Goal: Information Seeking & Learning: Check status

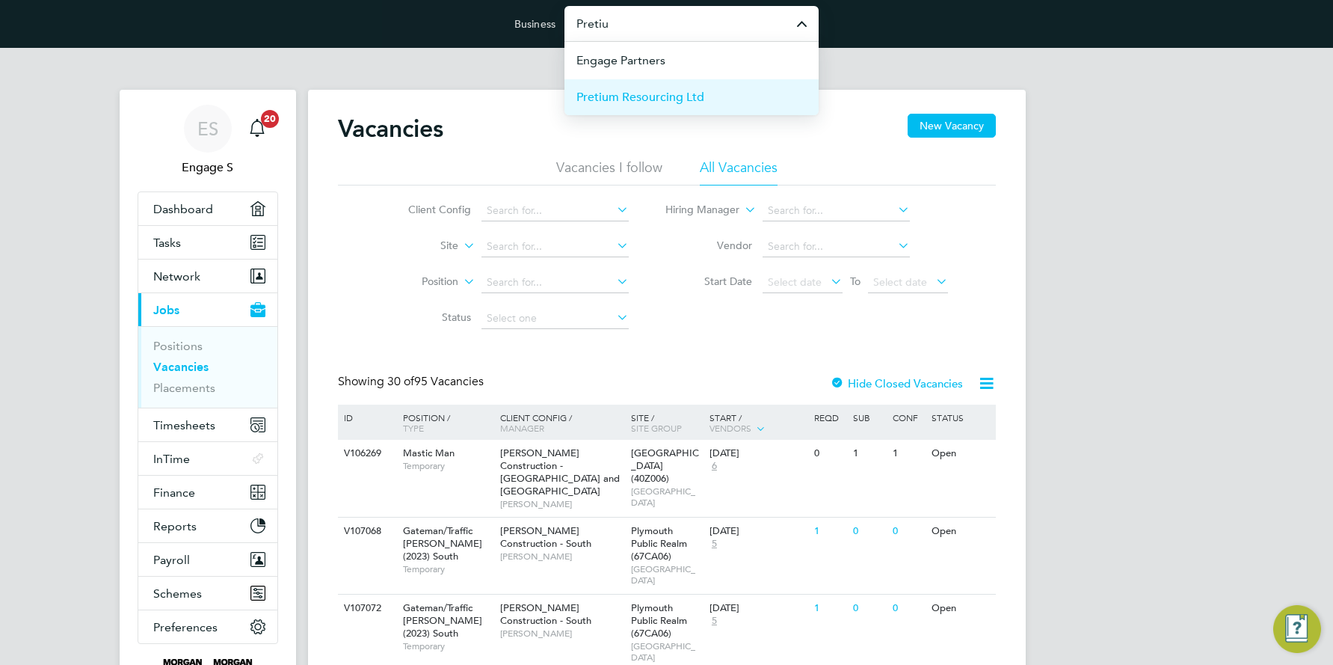
click at [670, 95] on span "Pretium Resourcing Ltd" at bounding box center [640, 97] width 128 height 18
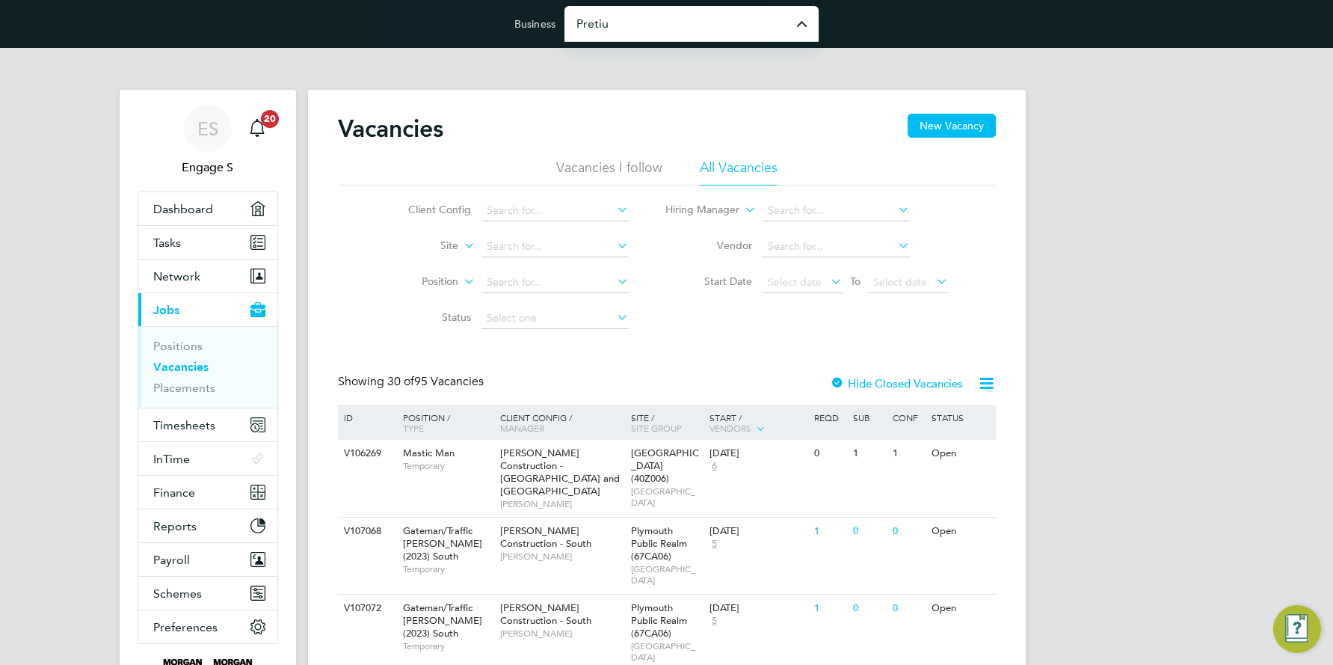
type input "Pretium Resourcing Ltd"
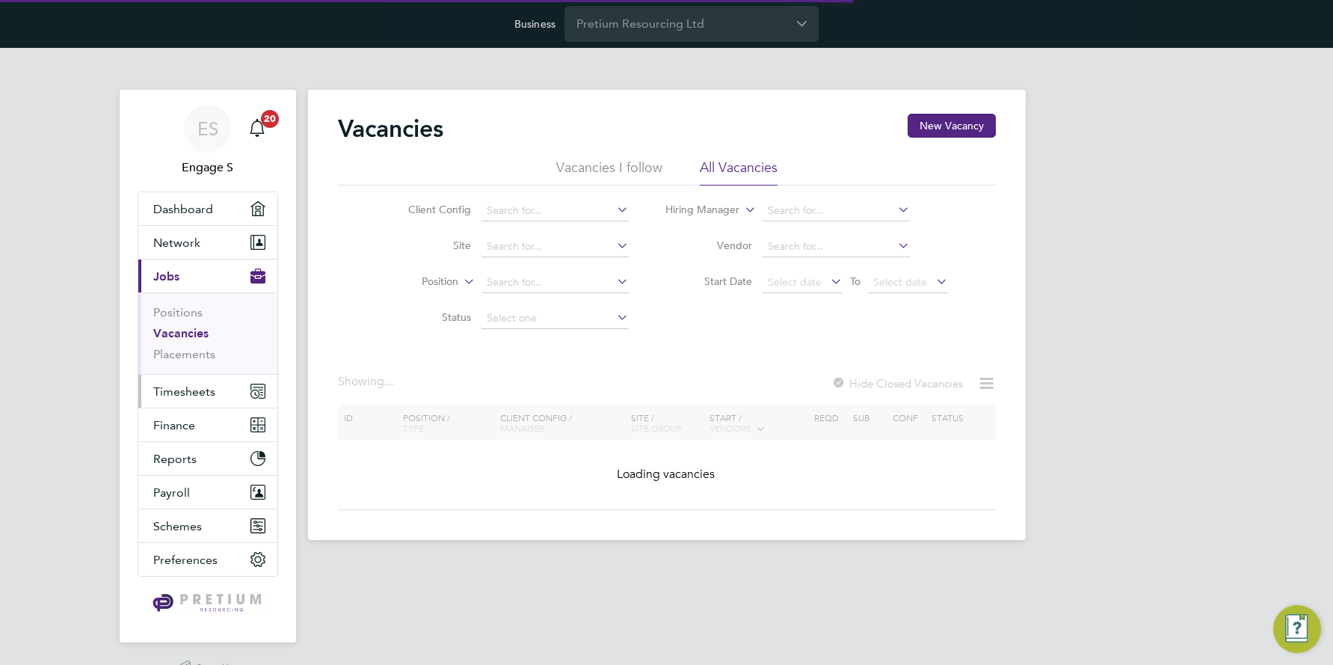
click at [197, 391] on span "Timesheets" at bounding box center [184, 391] width 62 height 14
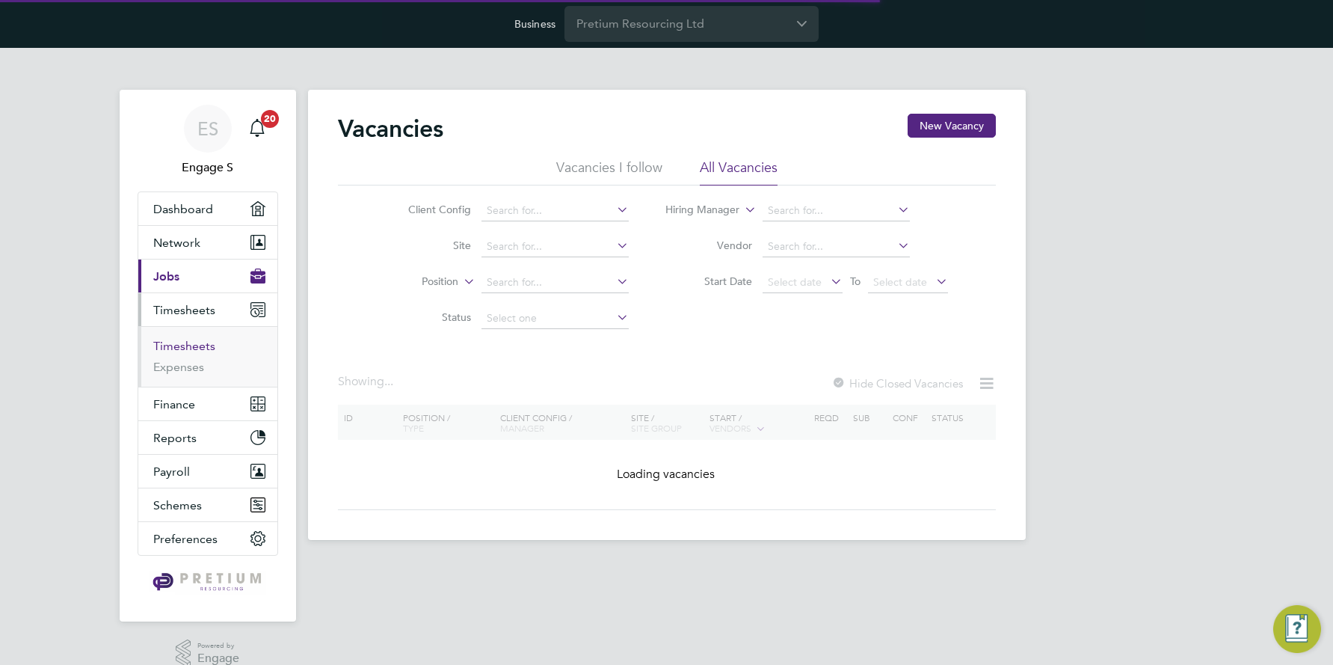
click at [186, 344] on link "Timesheets" at bounding box center [184, 346] width 62 height 14
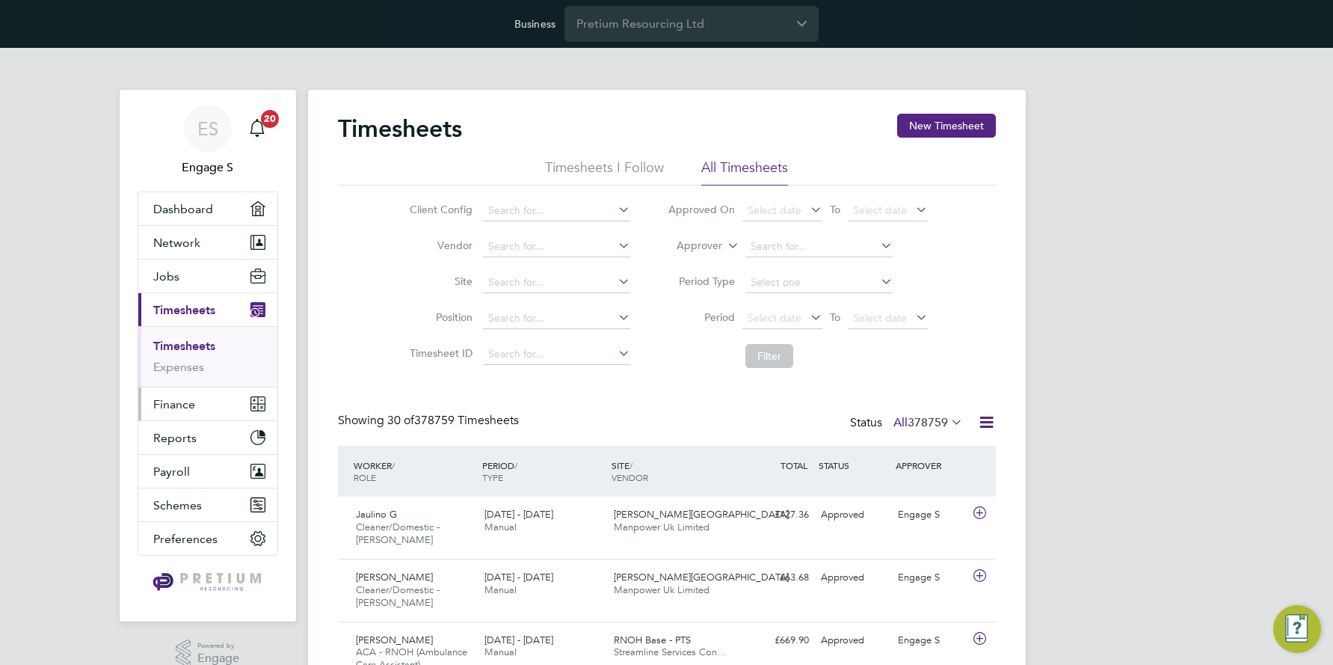
click at [164, 404] on span "Finance" at bounding box center [174, 404] width 42 height 14
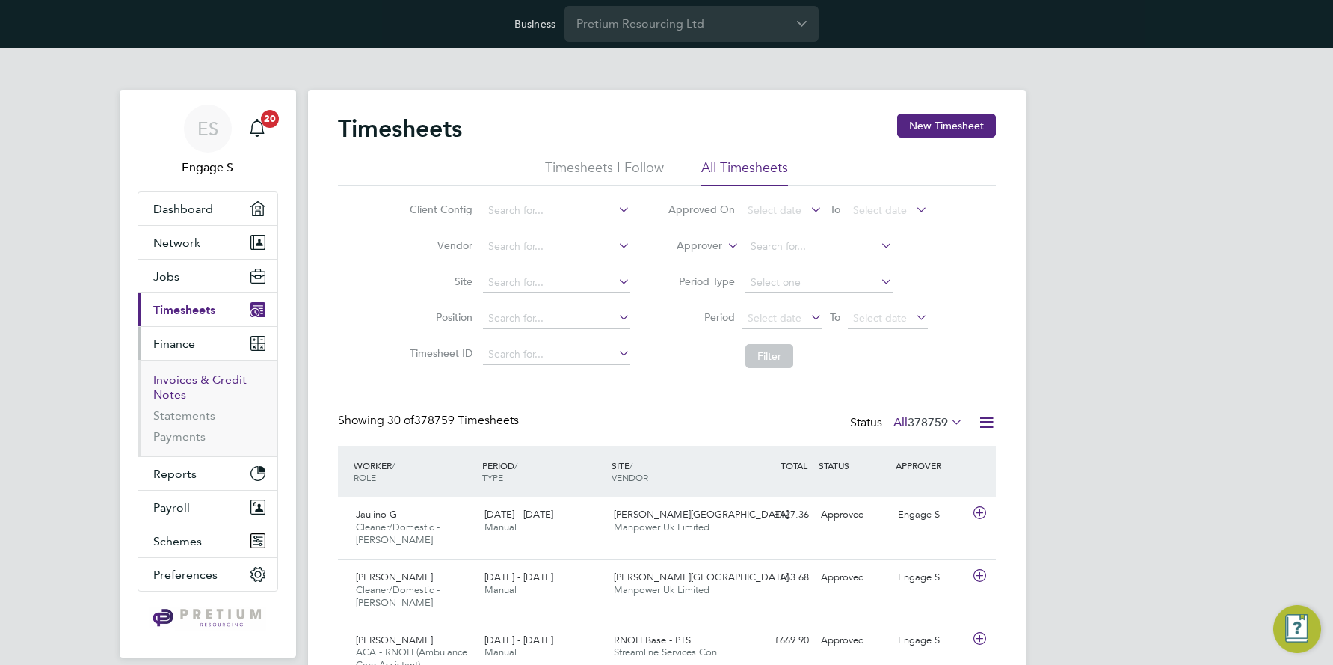
click at [204, 380] on link "Invoices & Credit Notes" at bounding box center [199, 386] width 93 height 29
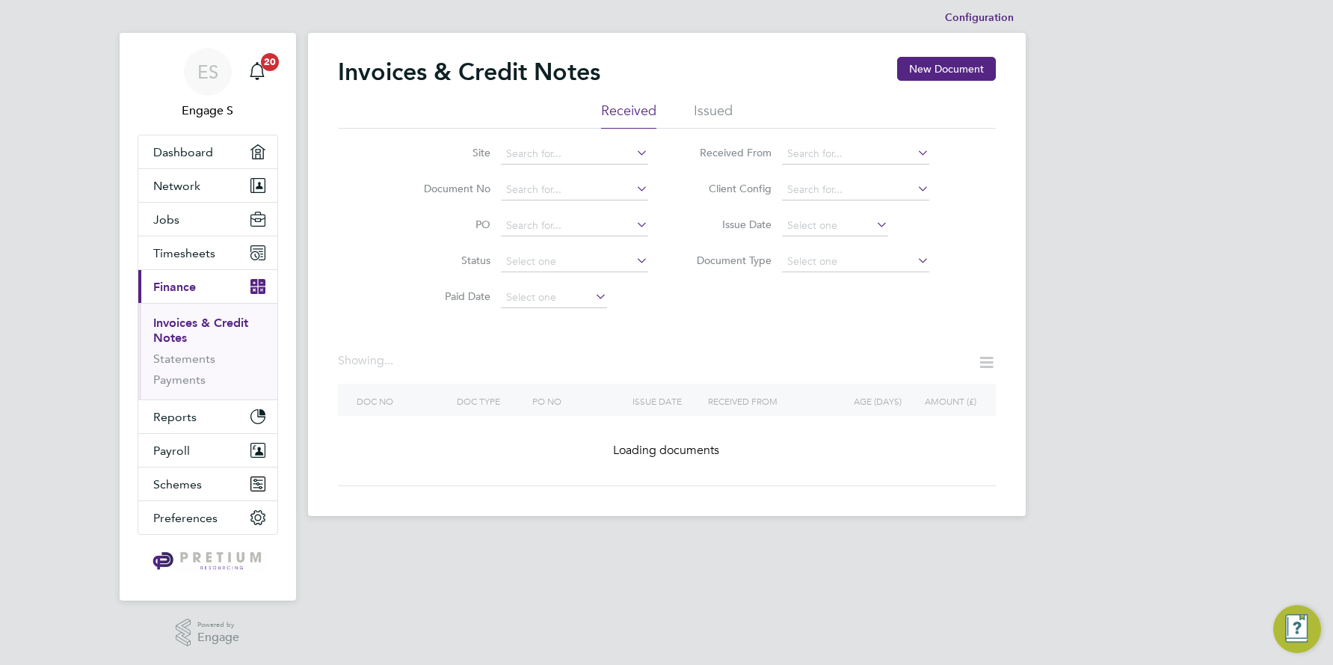
click at [633, 151] on icon at bounding box center [633, 152] width 0 height 21
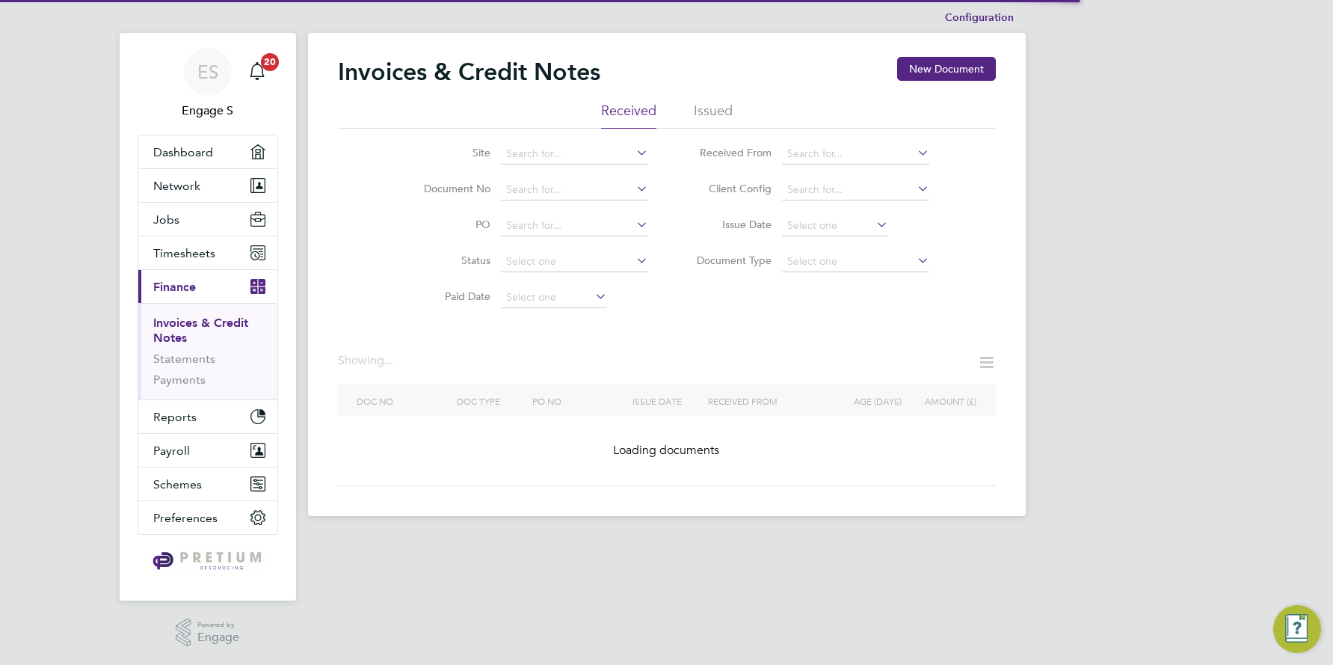
click at [544, 170] on li "Loading data" at bounding box center [574, 173] width 149 height 19
click at [545, 152] on input at bounding box center [574, 154] width 147 height 21
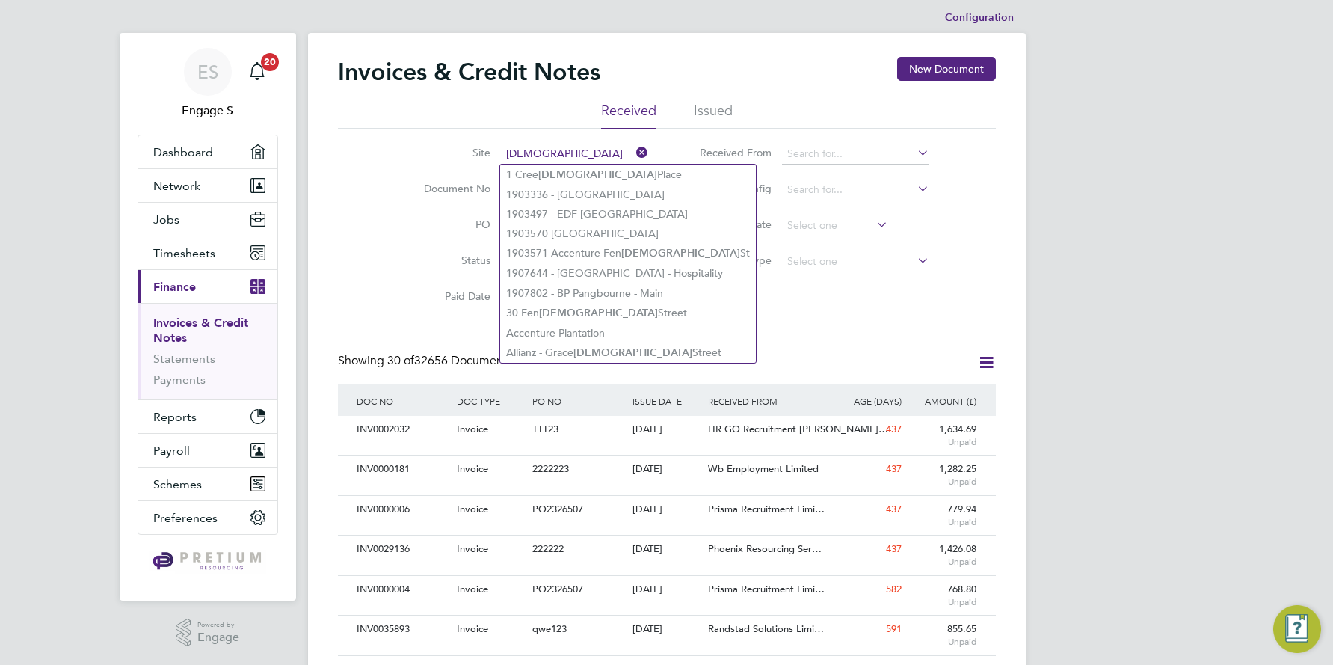
type input "[DEMOGRAPHIC_DATA]"
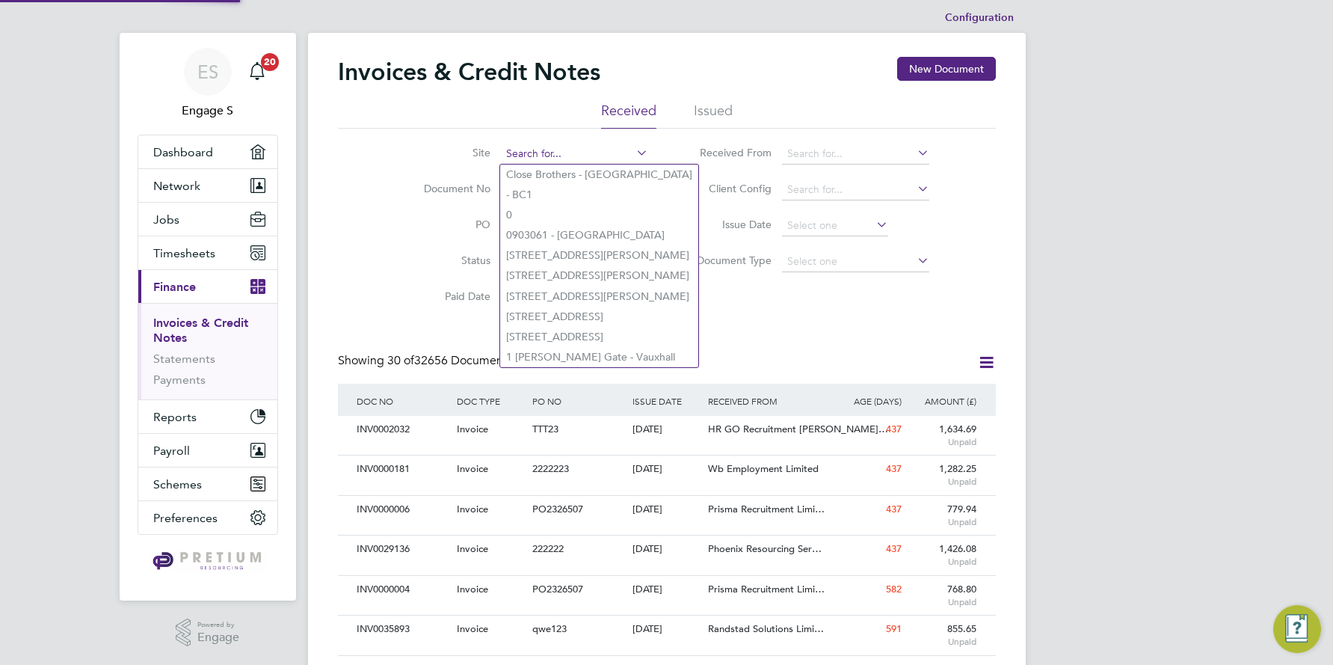
click at [541, 152] on input at bounding box center [574, 154] width 147 height 21
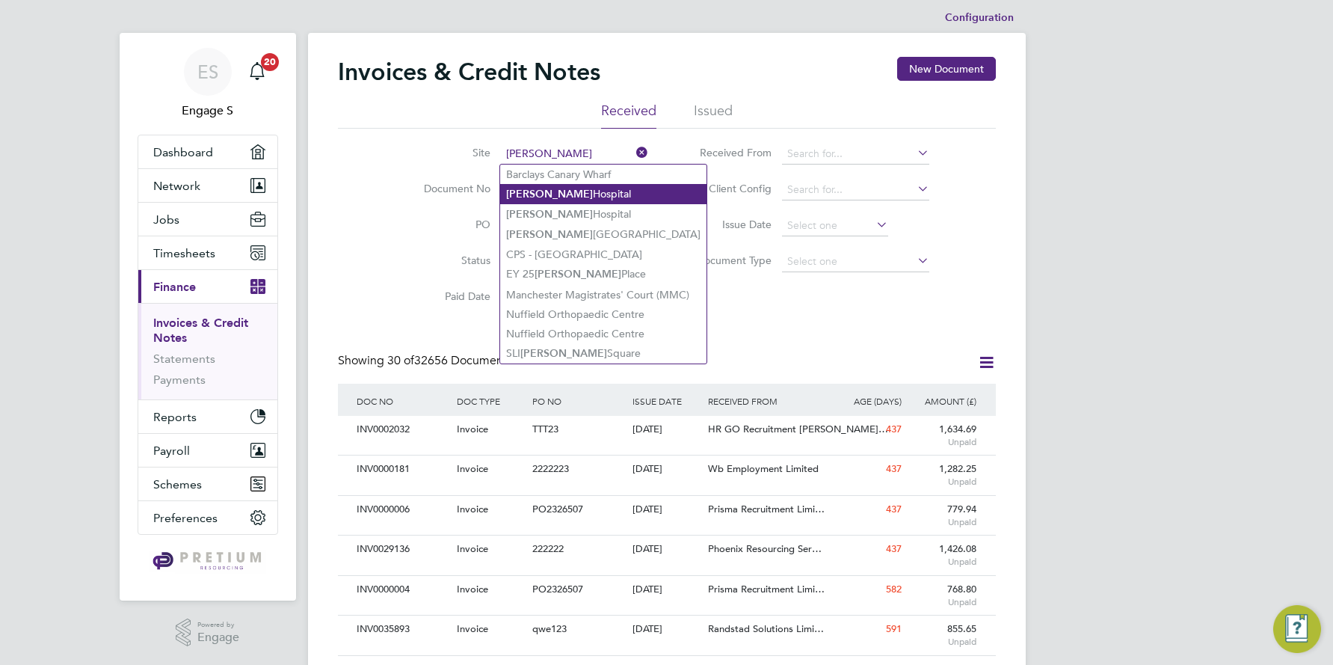
click at [541, 190] on b "[PERSON_NAME]" at bounding box center [549, 194] width 87 height 13
type input "[PERSON_NAME][GEOGRAPHIC_DATA]"
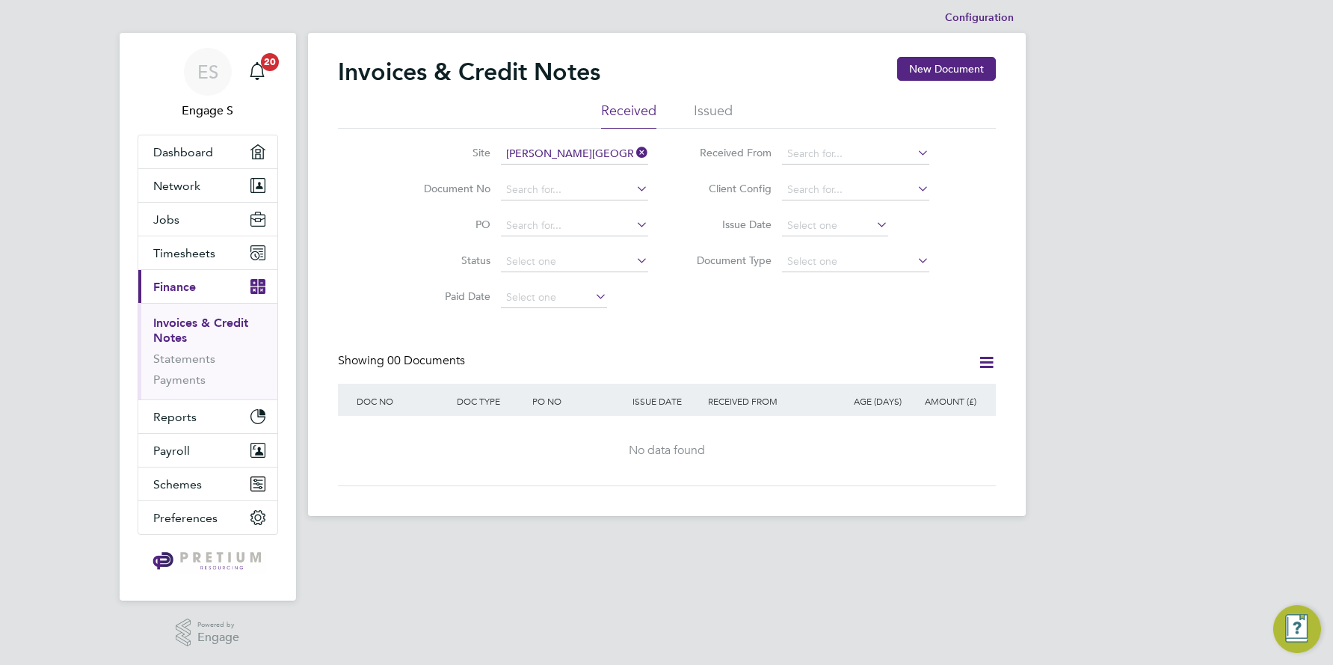
click at [633, 150] on icon at bounding box center [633, 152] width 0 height 21
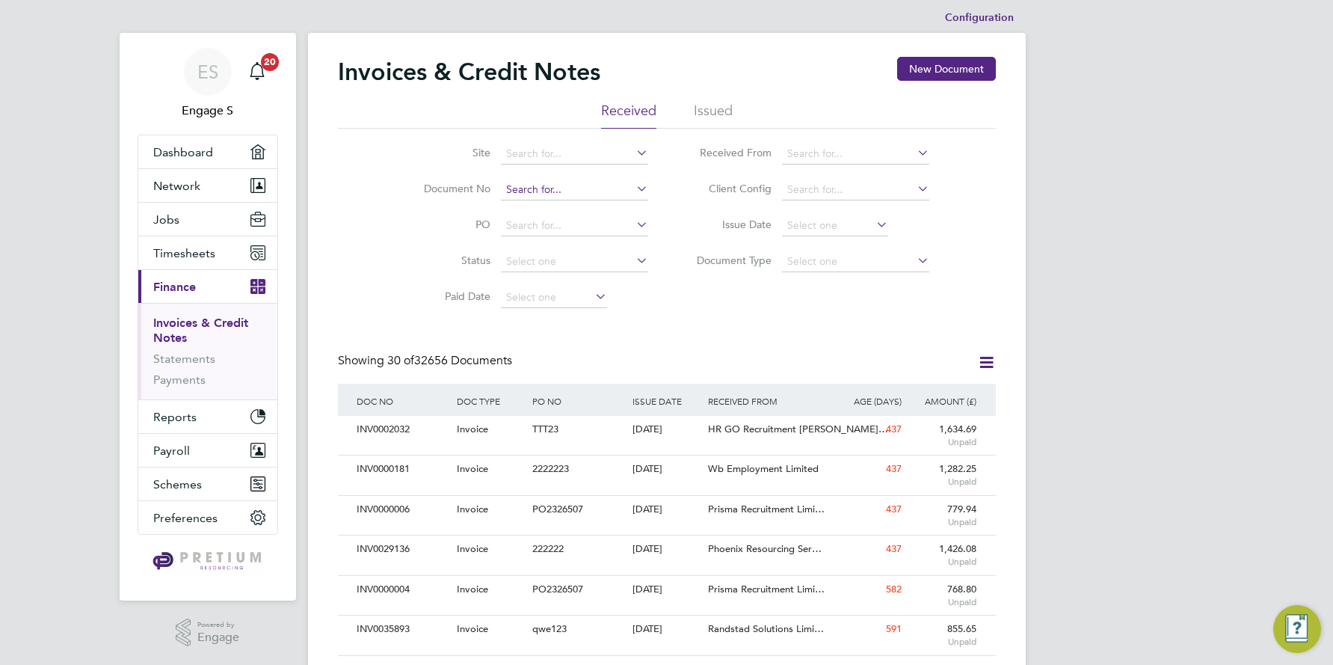
click at [537, 193] on input at bounding box center [574, 189] width 147 height 21
click at [550, 225] on b "405" at bounding box center [557, 230] width 18 height 13
type input "INV0000405"
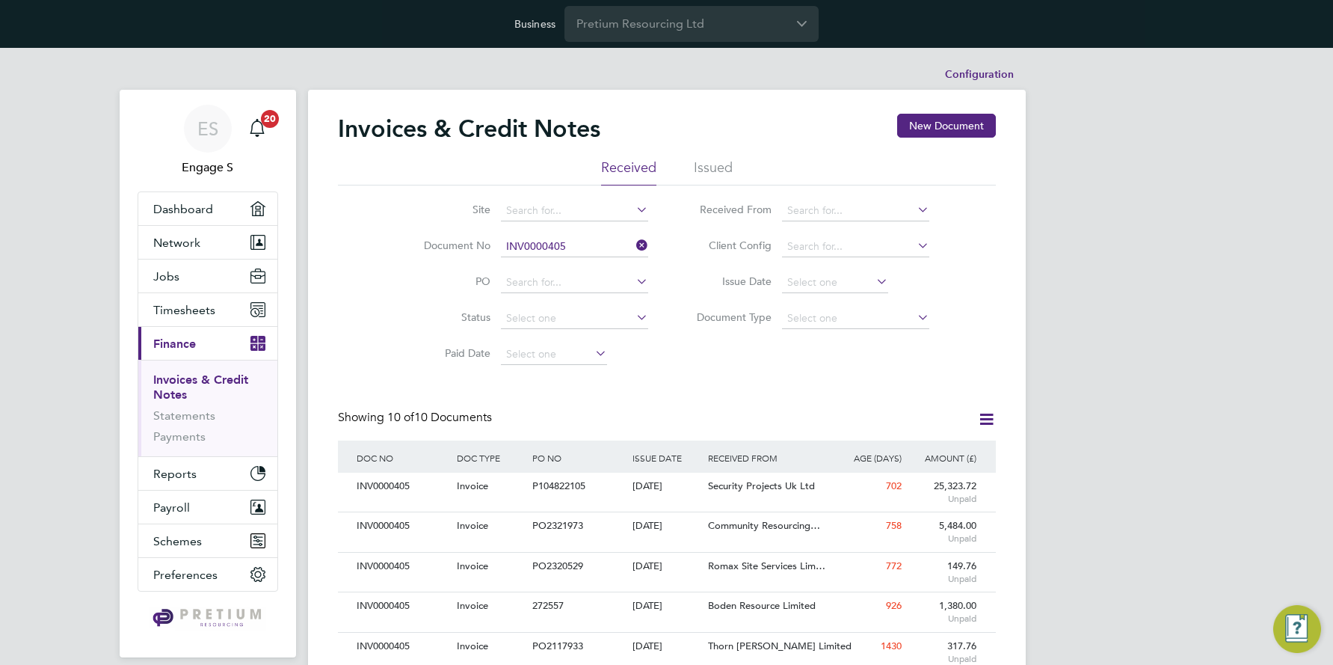
click at [633, 244] on icon at bounding box center [633, 245] width 0 height 21
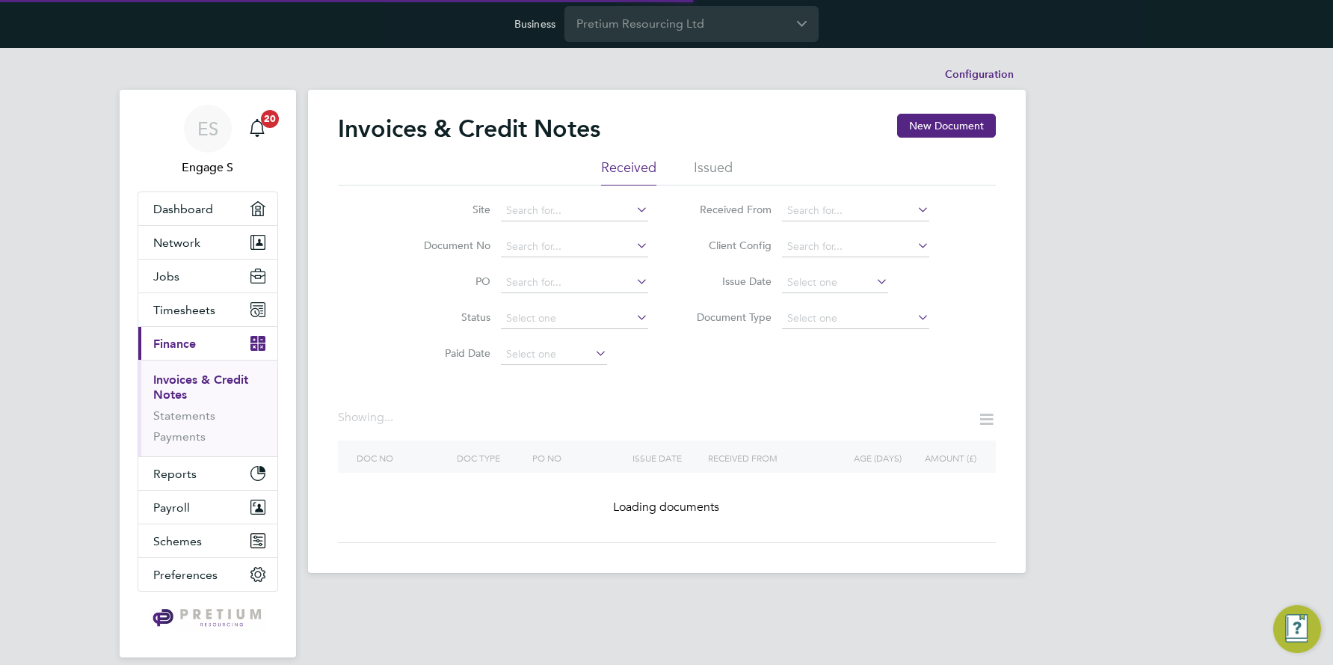
click at [873, 278] on icon at bounding box center [873, 281] width 0 height 21
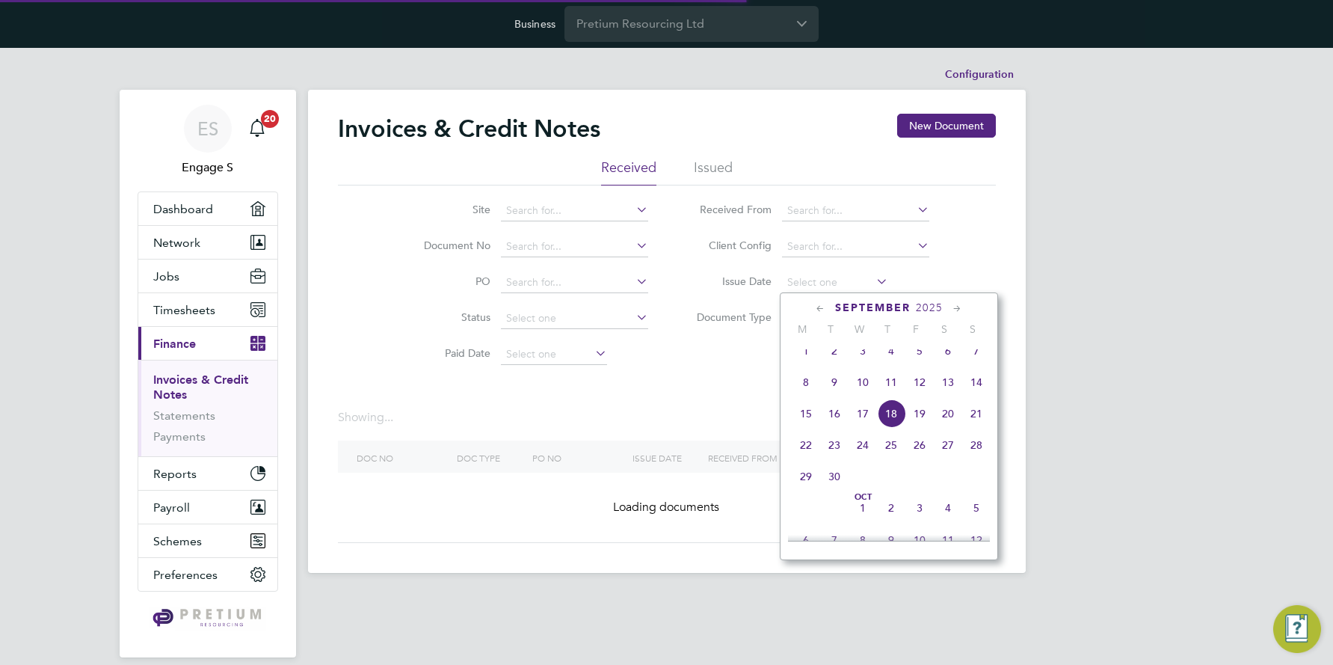
click at [892, 424] on span "18" at bounding box center [891, 413] width 28 height 28
type input "[DATE]"
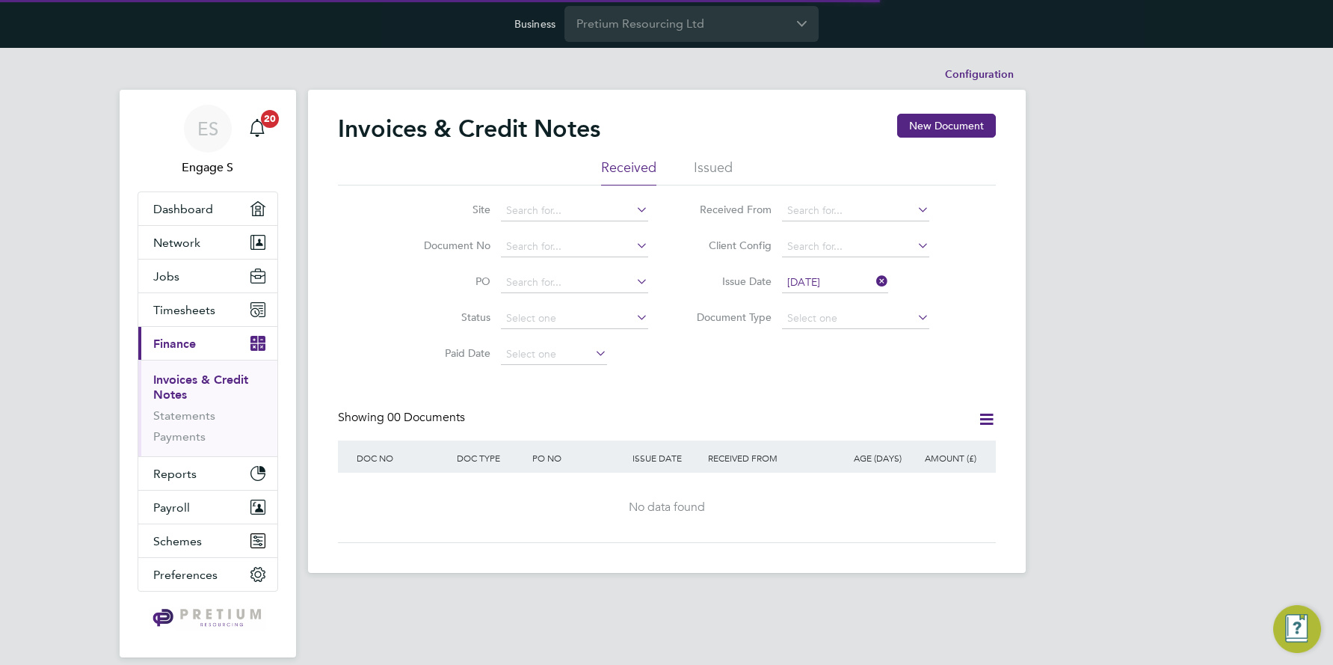
click at [709, 158] on li "Issued" at bounding box center [713, 171] width 39 height 27
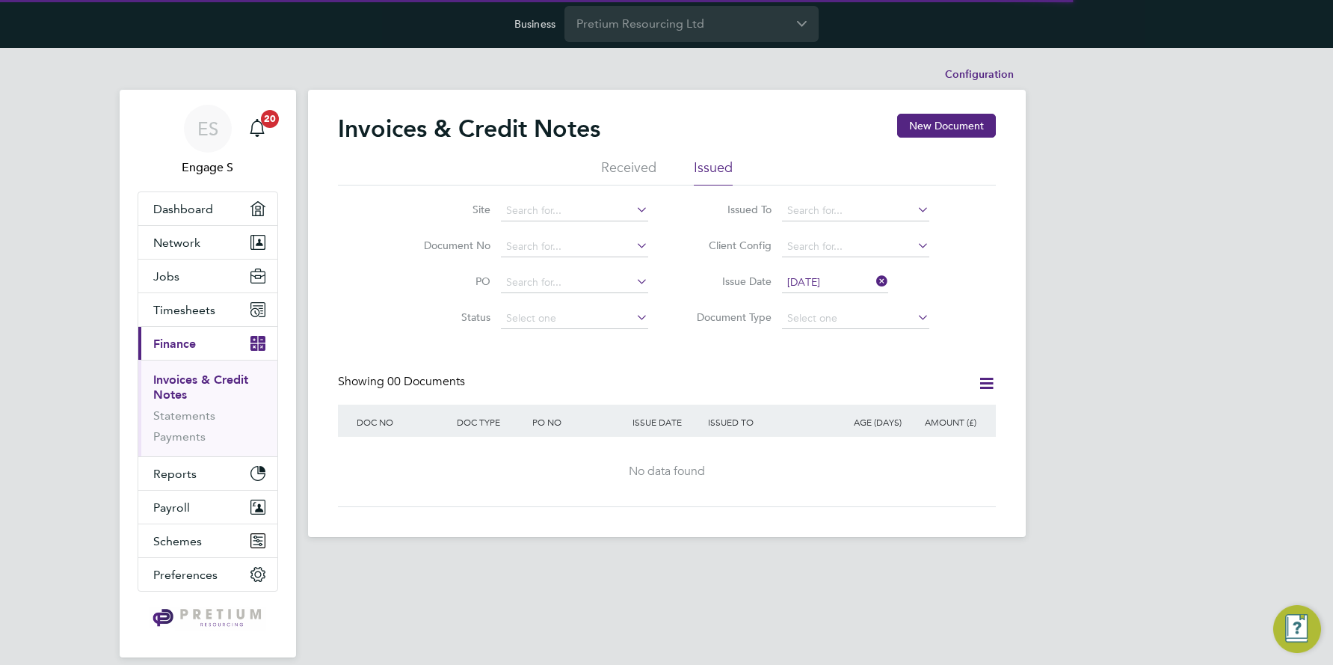
click at [618, 163] on li "Received" at bounding box center [628, 171] width 55 height 27
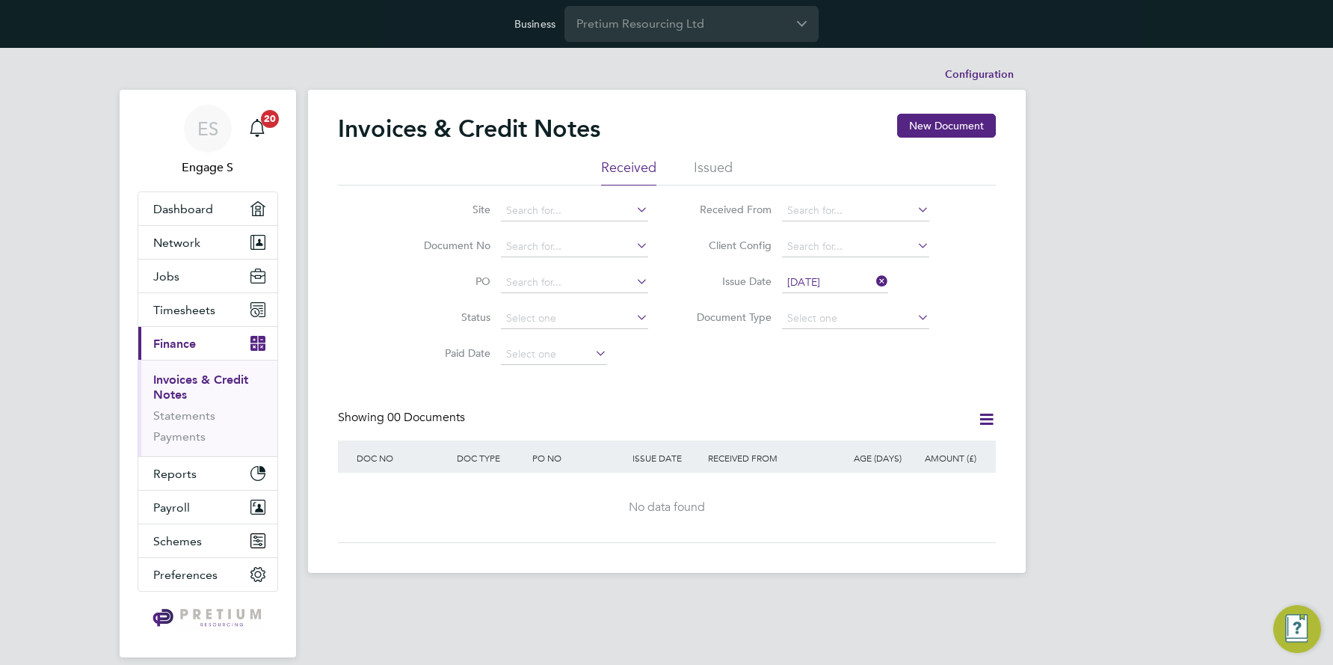
click at [873, 275] on icon at bounding box center [873, 281] width 0 height 21
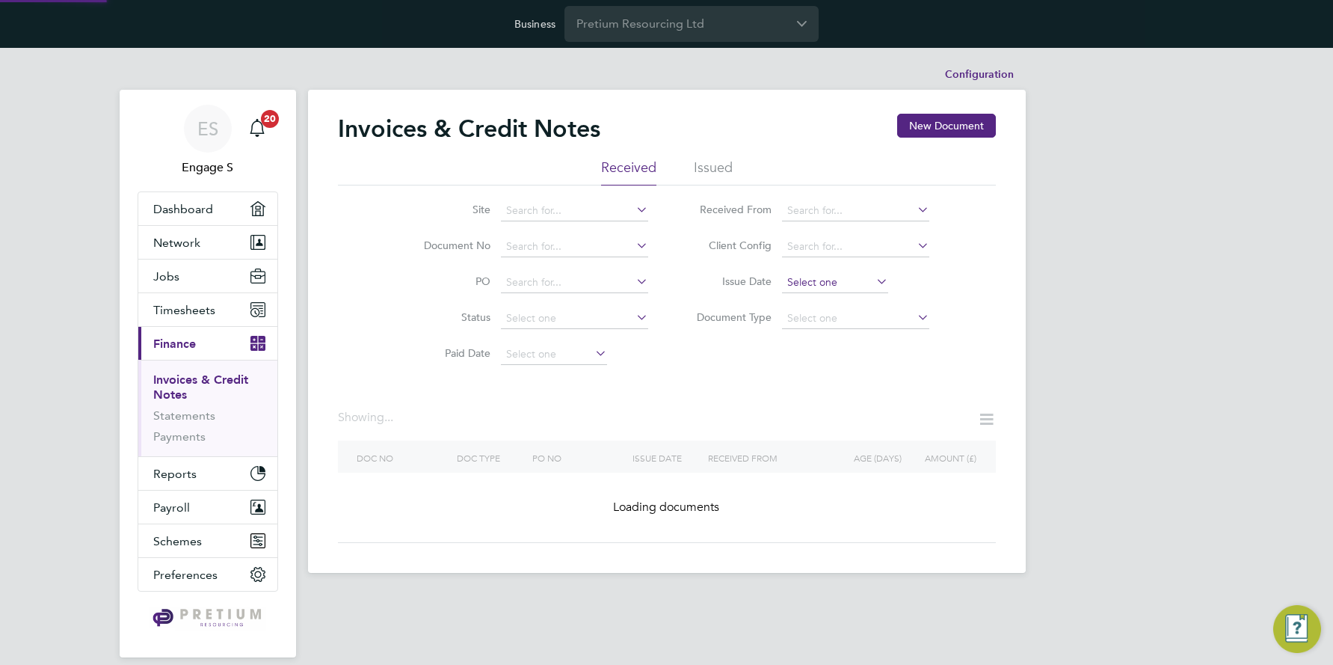
click at [852, 280] on input at bounding box center [835, 282] width 106 height 21
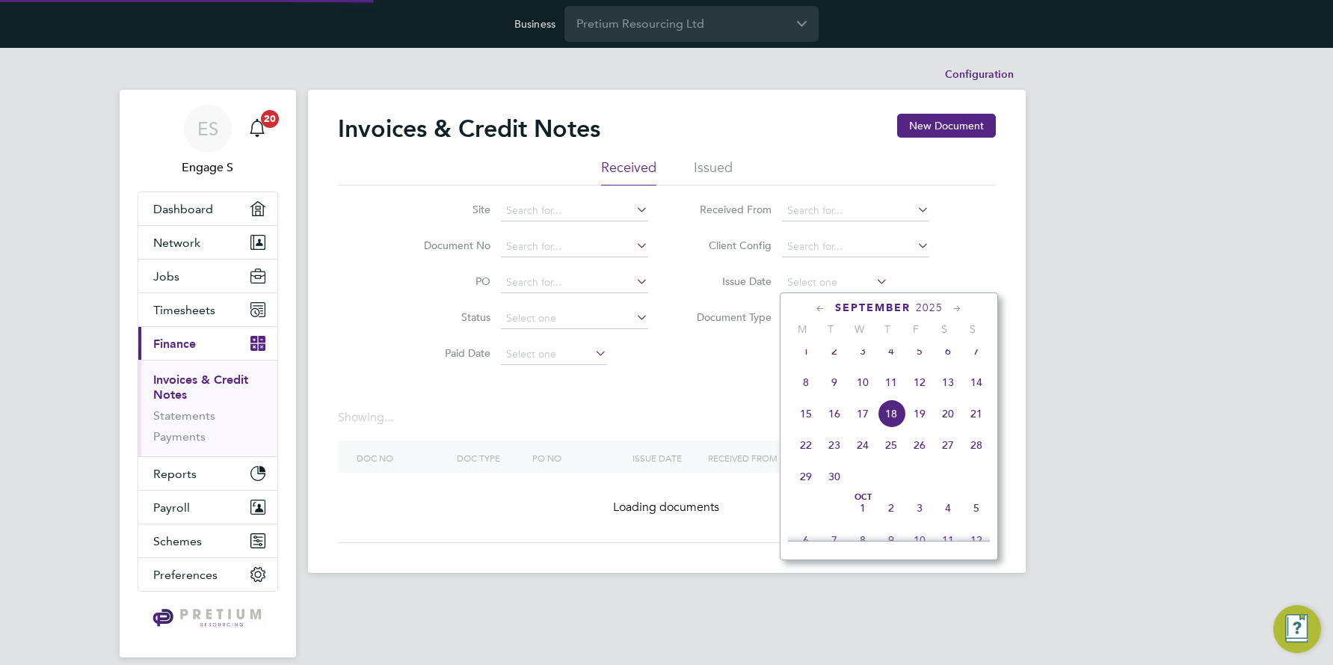
click at [863, 425] on span "17" at bounding box center [863, 413] width 28 height 28
type input "[DATE]"
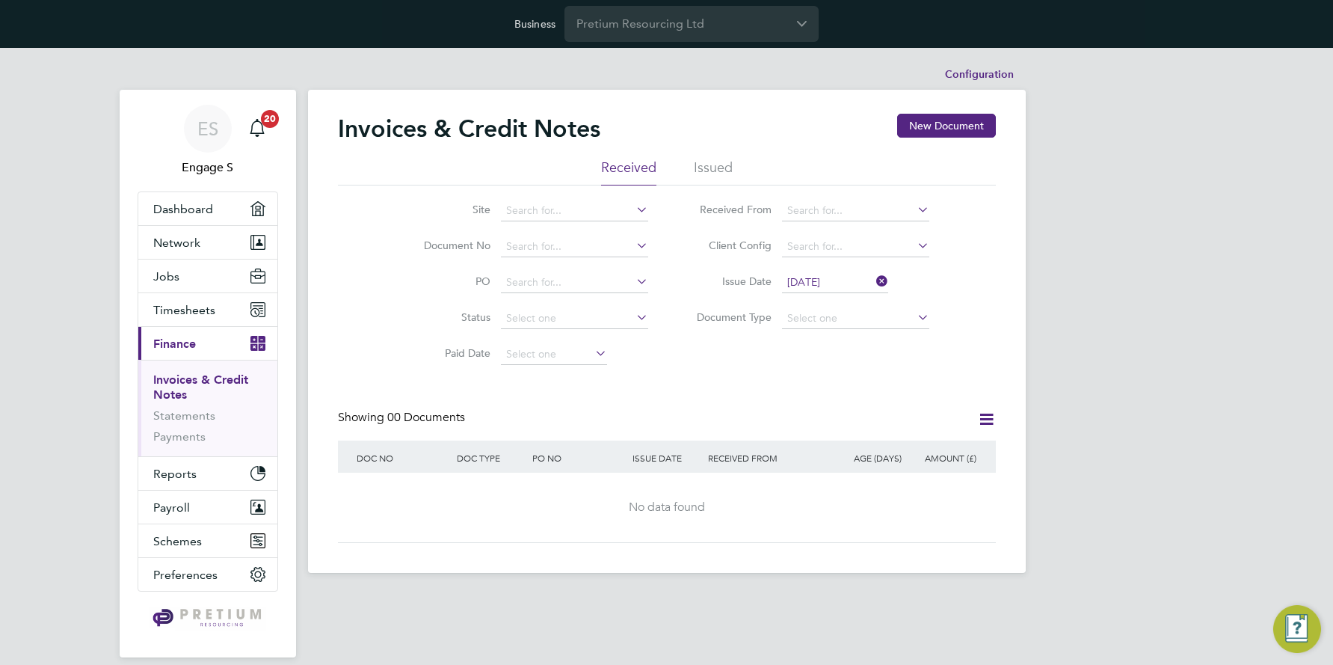
click at [873, 279] on icon at bounding box center [873, 281] width 0 height 21
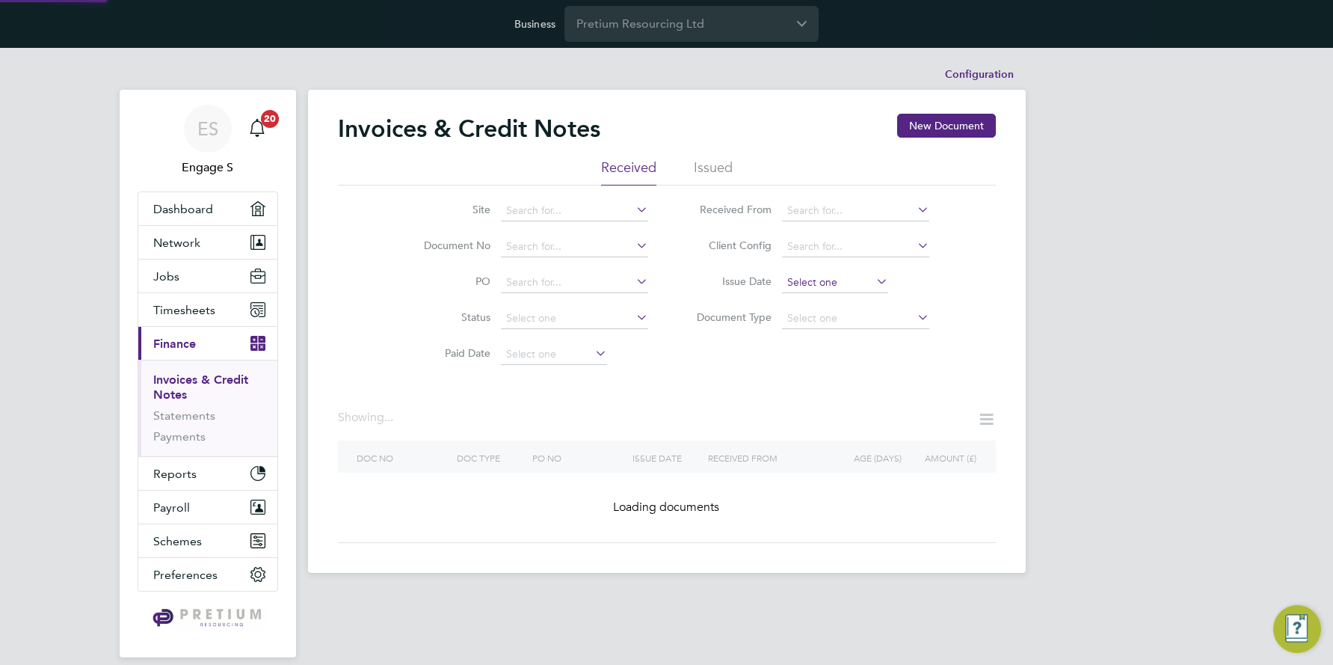
click at [870, 279] on input at bounding box center [835, 282] width 106 height 21
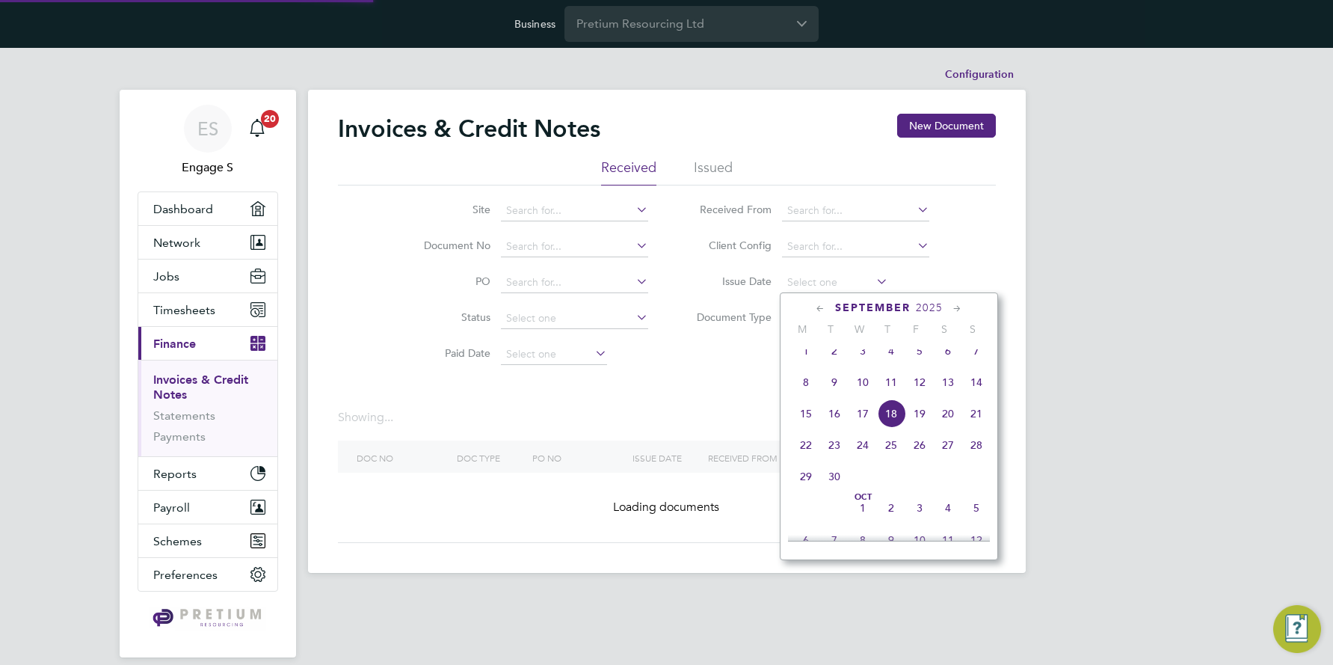
click at [833, 425] on span "16" at bounding box center [834, 413] width 28 height 28
type input "[DATE]"
